Goal: Navigation & Orientation: Find specific page/section

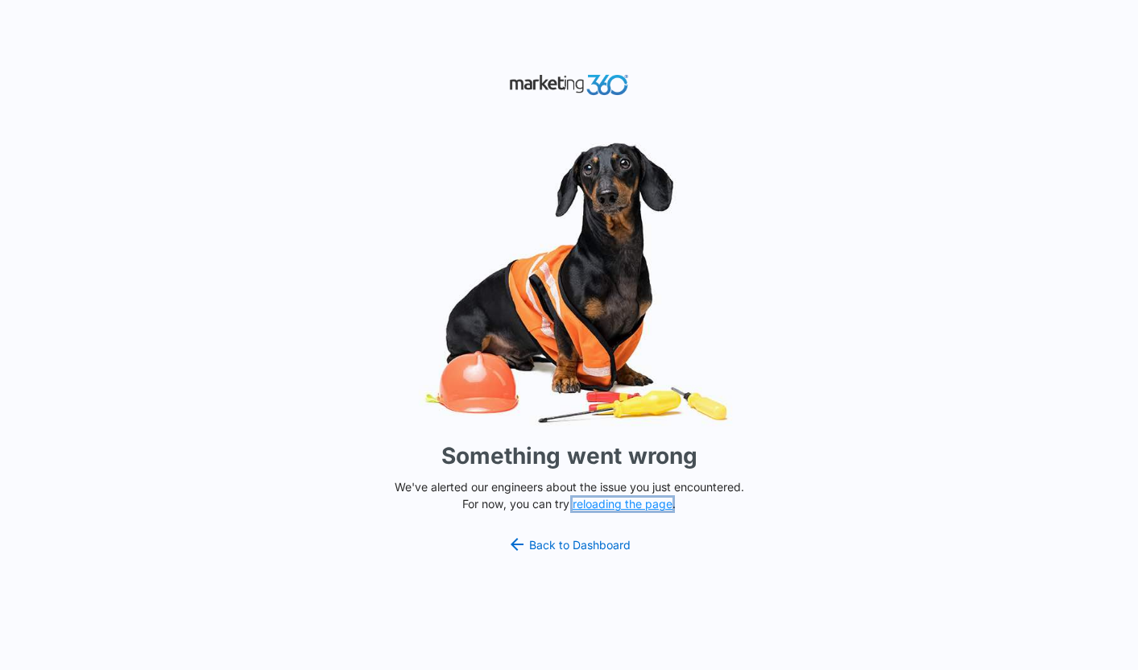
click at [648, 503] on button "reloading the page" at bounding box center [623, 504] width 100 height 13
click at [609, 546] on link "Back to Dashboard" at bounding box center [569, 544] width 124 height 19
click at [584, 548] on link "Back to Dashboard" at bounding box center [569, 544] width 124 height 19
